Goal: Transaction & Acquisition: Book appointment/travel/reservation

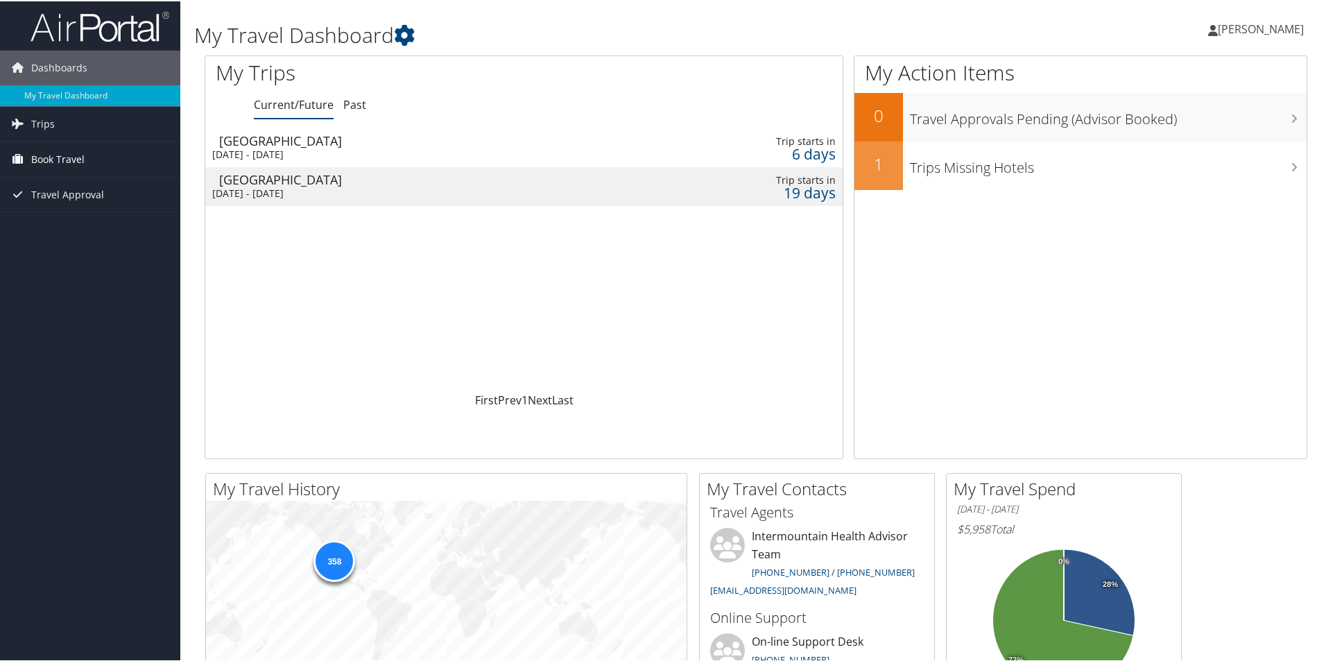
click at [100, 164] on link "Book Travel" at bounding box center [90, 158] width 180 height 35
click at [105, 232] on link "Book/Manage Online Trips" at bounding box center [90, 227] width 180 height 21
